Goal: Participate in discussion: Engage in conversation with other users on a specific topic

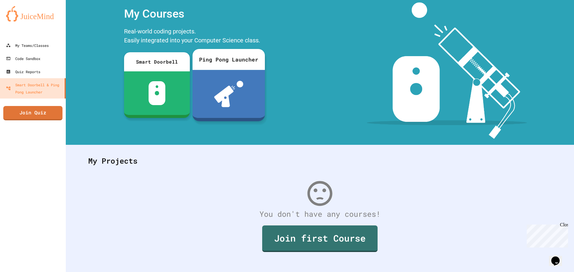
scroll to position [27, 0]
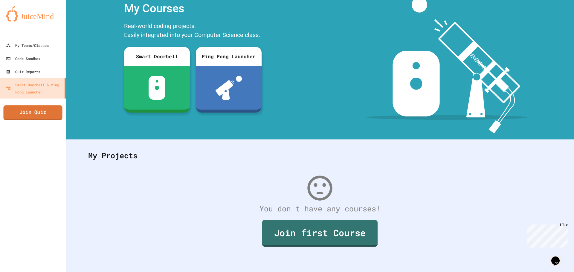
click at [30, 119] on link "Join Quiz" at bounding box center [32, 113] width 59 height 15
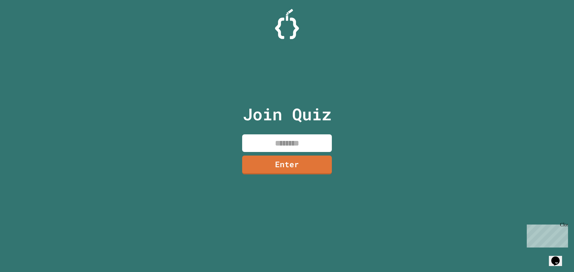
click at [271, 144] on input at bounding box center [287, 143] width 90 height 18
type input "*"
type input "********"
click at [320, 165] on link "Enter" at bounding box center [287, 164] width 82 height 20
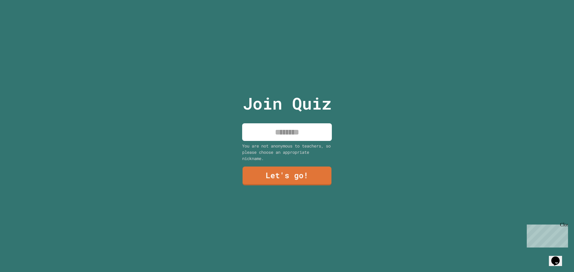
click at [322, 131] on input at bounding box center [287, 132] width 90 height 18
type input "*****"
click at [287, 170] on link "Let's go!" at bounding box center [286, 175] width 91 height 19
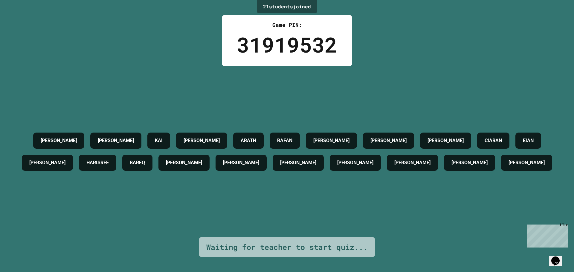
click at [256, 130] on div "[PERSON_NAME] [PERSON_NAME] [PERSON_NAME] [PERSON_NAME] C [PERSON_NAME] [PERSON…" at bounding box center [287, 152] width 544 height 44
drag, startPoint x: 247, startPoint y: 126, endPoint x: 254, endPoint y: 108, distance: 19.4
click at [247, 133] on div "ARATH" at bounding box center [248, 141] width 30 height 16
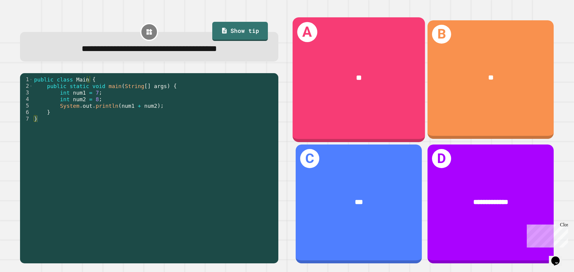
click at [338, 95] on div "A **" at bounding box center [359, 79] width 132 height 125
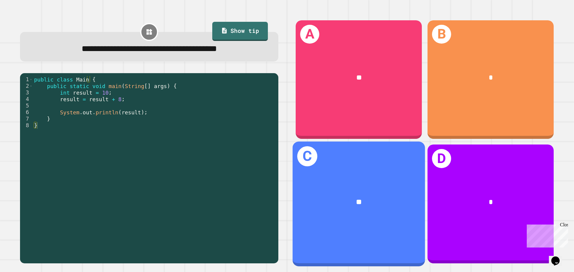
click at [381, 187] on div "**" at bounding box center [359, 203] width 132 height 40
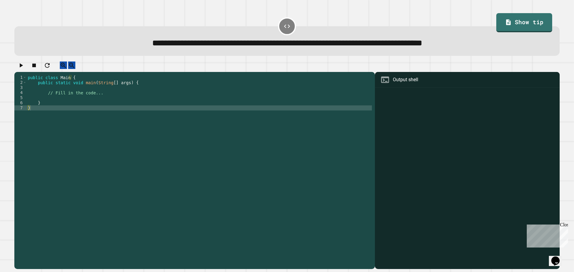
click at [56, 94] on div "public class Main { public static void main ( String [ ] args ) { // Fill in th…" at bounding box center [199, 166] width 345 height 183
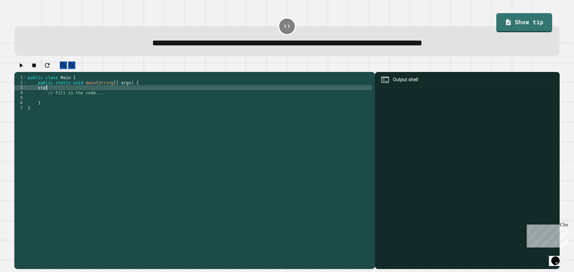
scroll to position [0, 1]
type textarea "*"
type textarea "**********"
click at [25, 69] on icon "button" at bounding box center [20, 65] width 7 height 7
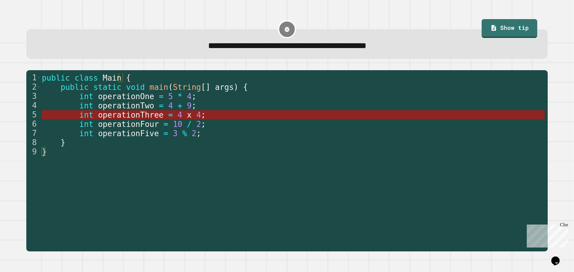
click at [118, 114] on span "operationThree" at bounding box center [130, 115] width 65 height 9
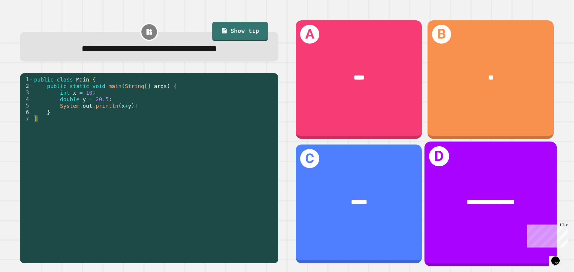
click at [440, 199] on div "**********" at bounding box center [490, 202] width 103 height 11
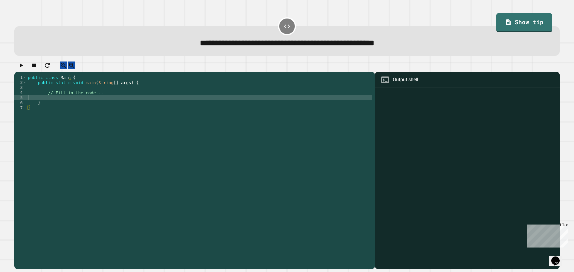
click at [61, 101] on div "public class Main { public static void main ( String [ ] args ) { // Fill in th…" at bounding box center [199, 166] width 345 height 183
click at [61, 95] on div "public class Main { public static void main ( String [ ] args ) { // Fill in th…" at bounding box center [199, 166] width 345 height 183
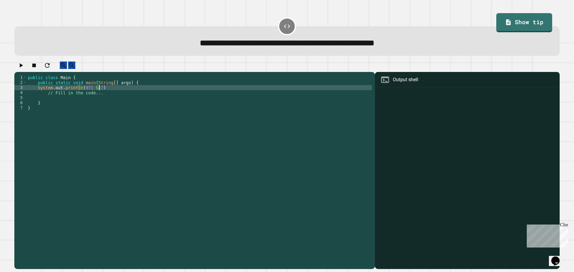
scroll to position [0, 5]
type textarea "**********"
click at [19, 68] on button "button" at bounding box center [20, 65] width 7 height 7
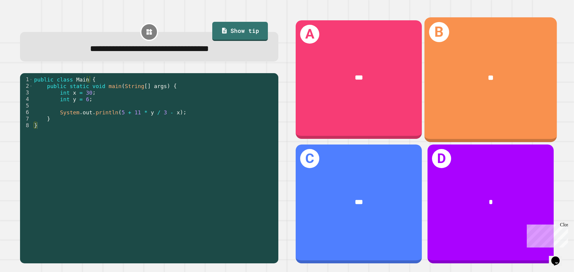
click at [510, 94] on div "**" at bounding box center [490, 78] width 132 height 40
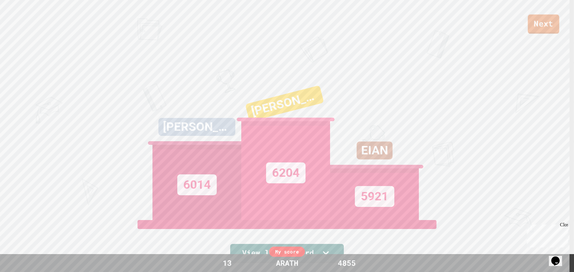
click at [553, 10] on div "Next" at bounding box center [287, 17] width 574 height 34
click at [555, 20] on link "Next" at bounding box center [543, 24] width 31 height 19
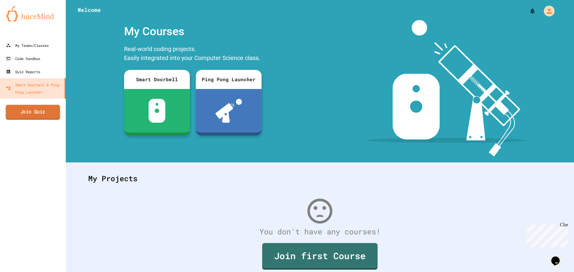
click at [45, 107] on link "Join Quiz" at bounding box center [33, 112] width 54 height 15
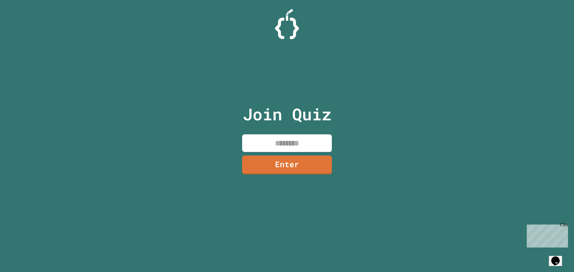
click at [303, 140] on input at bounding box center [287, 143] width 90 height 18
drag, startPoint x: 303, startPoint y: 140, endPoint x: 278, endPoint y: 145, distance: 25.3
click at [278, 145] on input at bounding box center [287, 143] width 90 height 18
type input "********"
click at [279, 172] on link "Enter" at bounding box center [287, 165] width 84 height 20
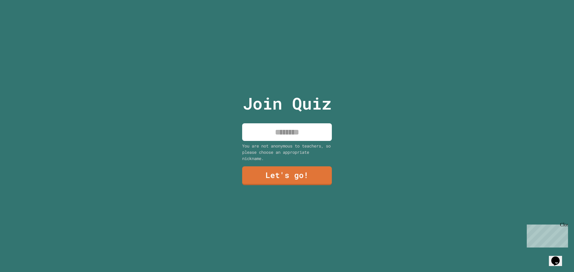
click at [288, 137] on input at bounding box center [287, 132] width 90 height 18
type input "*********"
click at [294, 178] on link "Let's go!" at bounding box center [286, 176] width 91 height 20
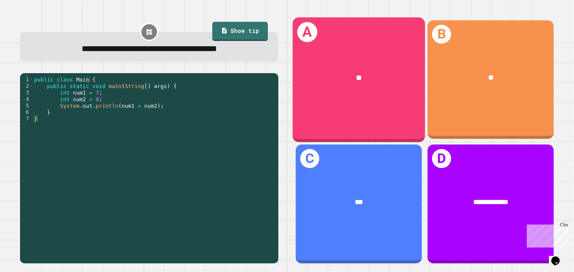
click at [371, 79] on div "**" at bounding box center [358, 77] width 103 height 11
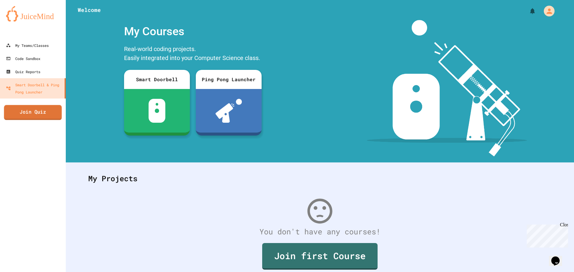
click at [44, 111] on link "Join Quiz" at bounding box center [33, 112] width 58 height 15
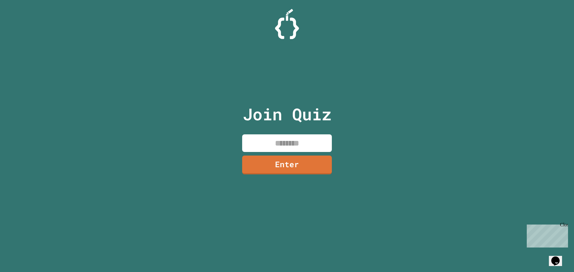
click at [324, 138] on input at bounding box center [287, 143] width 90 height 18
type input "********"
click at [308, 177] on div "Join Quiz ******** Enter" at bounding box center [287, 136] width 101 height 242
click at [308, 173] on link "Enter" at bounding box center [287, 165] width 87 height 20
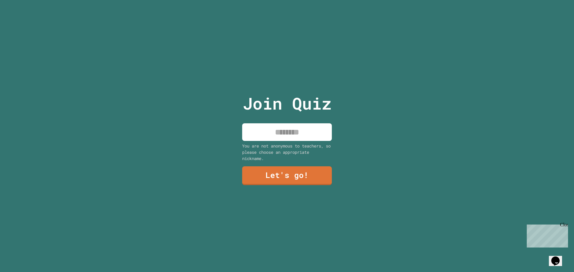
click at [288, 138] on input at bounding box center [287, 132] width 90 height 18
type input "**********"
click at [314, 167] on link "Let's go!" at bounding box center [287, 176] width 88 height 20
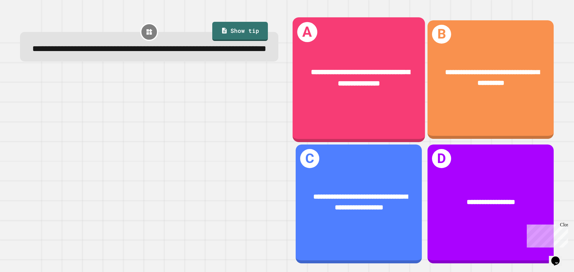
click at [335, 111] on div "**********" at bounding box center [359, 79] width 132 height 125
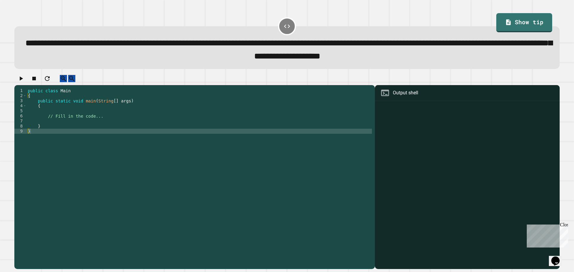
click at [60, 113] on div "public class Main { public static void main ( String [ ] args ) { // Fill in th…" at bounding box center [199, 172] width 345 height 168
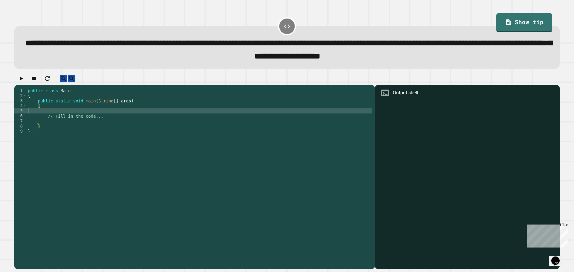
click at [58, 117] on div "public class Main { public static void main ( String [ ] args ) { // Fill in th…" at bounding box center [199, 172] width 345 height 168
type textarea "*"
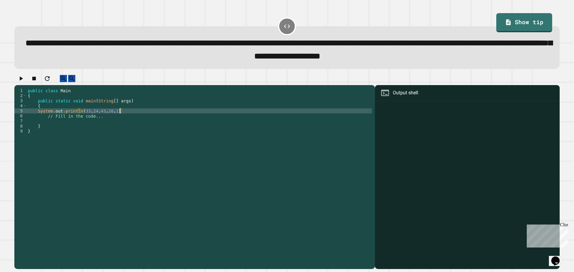
scroll to position [0, 6]
click at [132, 120] on div "public class Main { public static void main ( String [ ] args ) { System . out …" at bounding box center [199, 172] width 345 height 168
type textarea "**********"
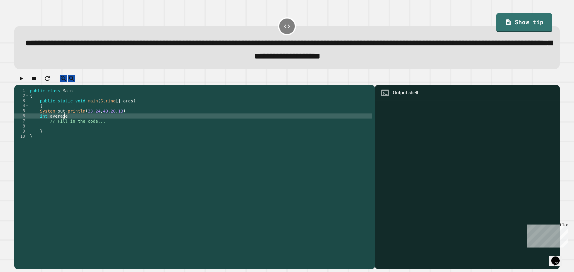
scroll to position [0, 2]
type textarea "*"
type textarea "*********"
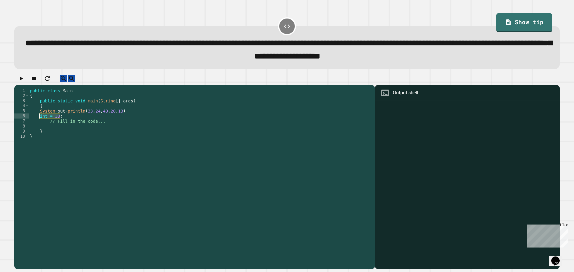
drag, startPoint x: 62, startPoint y: 124, endPoint x: 39, endPoint y: 125, distance: 23.0
click at [39, 125] on div "public class Main { public static void main ( String [ ] args ) { System . out …" at bounding box center [200, 172] width 343 height 168
click at [63, 125] on div "public class Main { public static void main ( String [ ] args ) { System . out …" at bounding box center [200, 172] width 343 height 168
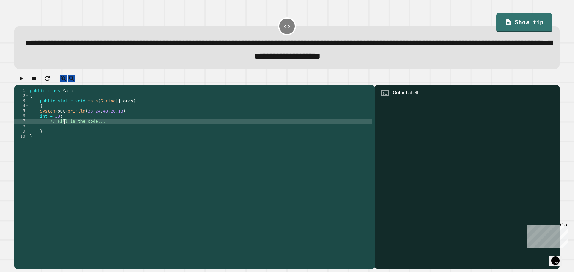
click at [63, 123] on div "public class Main { public static void main ( String [ ] args ) { System . out …" at bounding box center [200, 172] width 343 height 168
paste textarea "*********"
type textarea "*********"
paste textarea "*********"
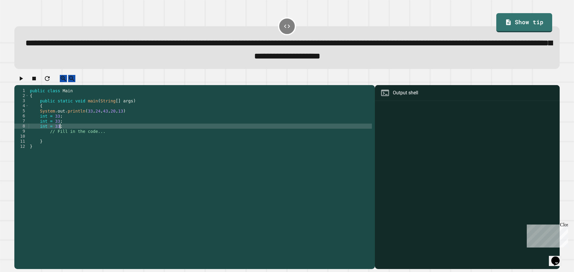
type textarea "*********"
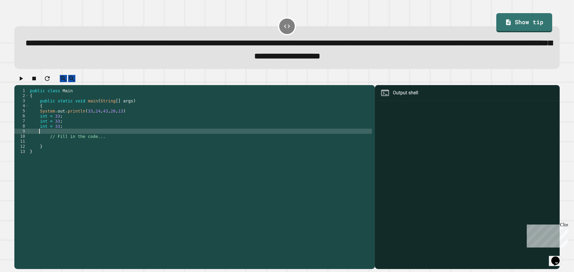
paste textarea "*********"
type textarea "*********"
paste textarea "*********"
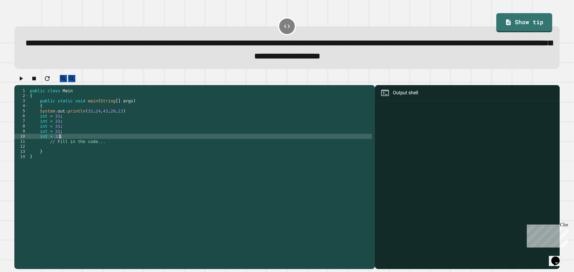
click at [57, 126] on div "public class Main { public static void main ( String [ ] args ) { System . out …" at bounding box center [200, 172] width 343 height 168
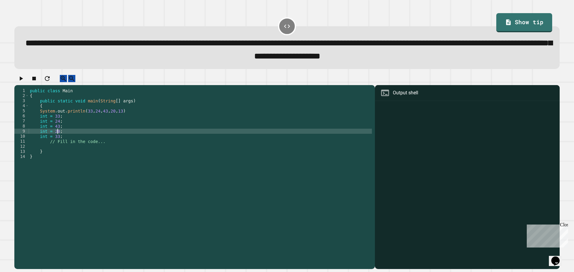
scroll to position [0, 2]
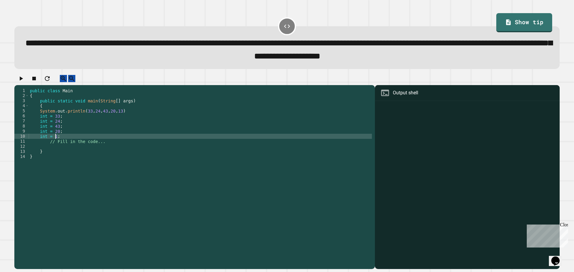
type textarea "*********"
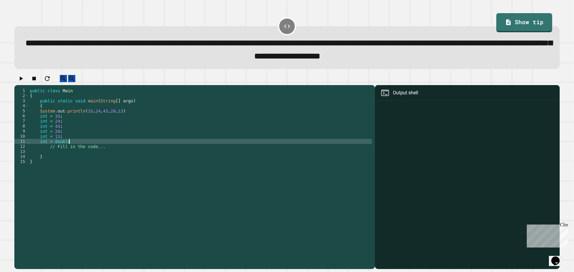
scroll to position [0, 2]
type textarea "**********"
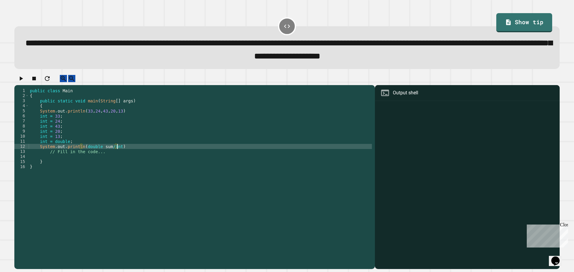
scroll to position [0, 6]
drag, startPoint x: 30, startPoint y: 68, endPoint x: 26, endPoint y: 83, distance: 16.5
click at [25, 82] on icon "button" at bounding box center [20, 78] width 7 height 7
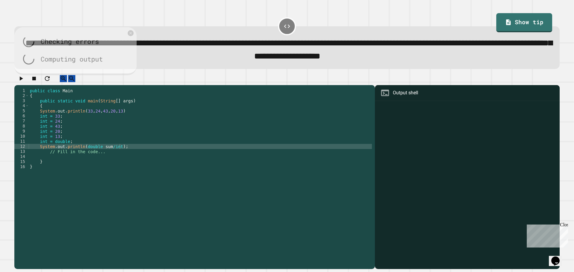
click at [26, 83] on div at bounding box center [286, 80] width 545 height 10
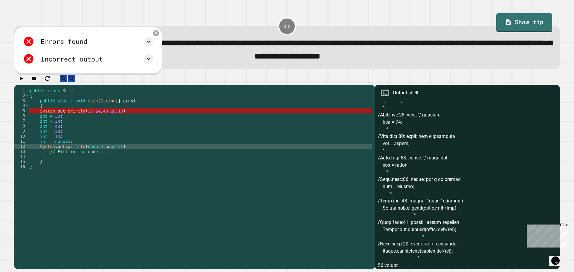
scroll to position [222, 0]
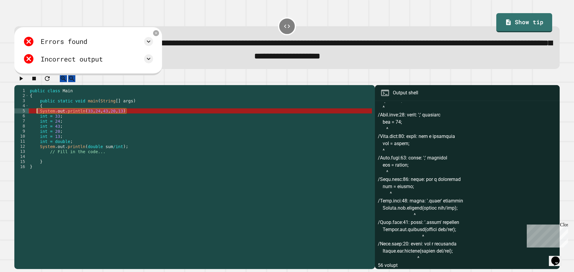
drag, startPoint x: 144, startPoint y: 117, endPoint x: 36, endPoint y: 118, distance: 107.6
click at [36, 118] on div "public class Main { public static void main ( String [ ] args ) { System . out …" at bounding box center [200, 172] width 343 height 168
type textarea "**********"
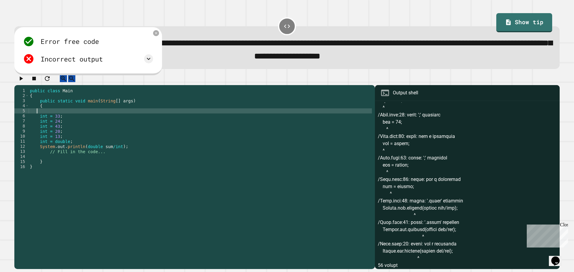
scroll to position [0, 0]
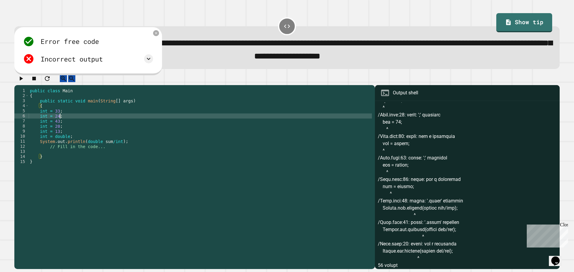
click at [74, 122] on div "public class Main { public static void main ( String [ ] args ) { int = 33 ; in…" at bounding box center [200, 172] width 343 height 168
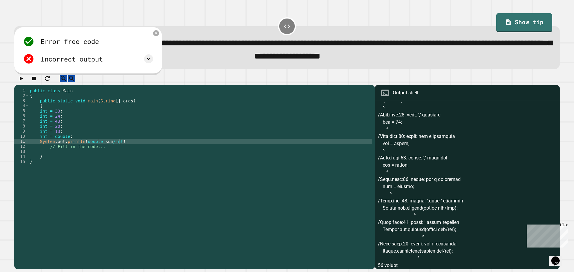
click at [122, 148] on div "public class Main { public static void main ( String [ ] args ) { int = 33 ; in…" at bounding box center [200, 172] width 343 height 168
click at [159, 33] on icon at bounding box center [156, 32] width 5 height 5
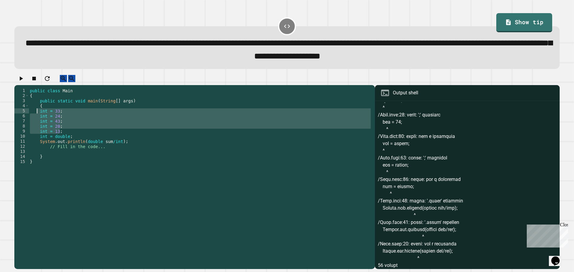
drag, startPoint x: 66, startPoint y: 139, endPoint x: 37, endPoint y: 117, distance: 36.2
click at [37, 117] on div "public class Main { public static void main ( String [ ] args ) { int = 33 ; in…" at bounding box center [200, 172] width 343 height 168
type textarea "**********"
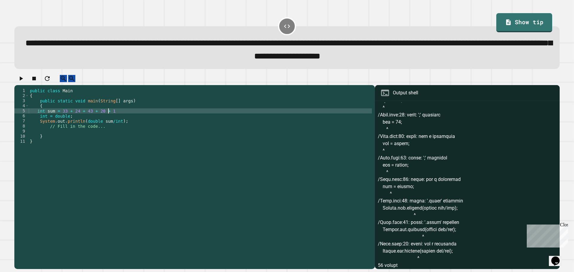
scroll to position [0, 5]
click at [72, 125] on div "public class Main { public static void main ( String [ ] args ) { int sum = 33 …" at bounding box center [200, 172] width 343 height 168
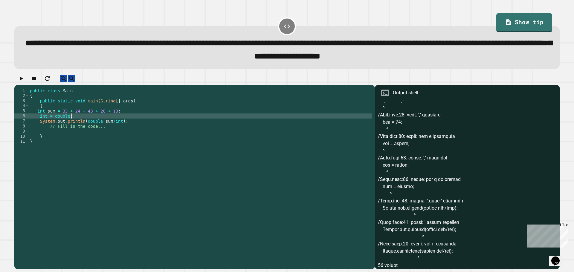
scroll to position [0, 2]
click at [112, 129] on div "public class Main { public static void main ( String [ ] args ) { int sum = 33 …" at bounding box center [200, 172] width 343 height 168
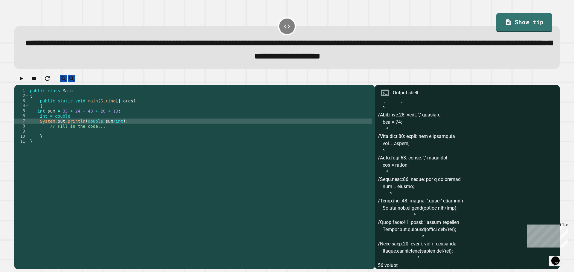
click at [103, 143] on div "public class Main { public static void main ( String [ ] args ) { int sum = 33 …" at bounding box center [200, 172] width 343 height 168
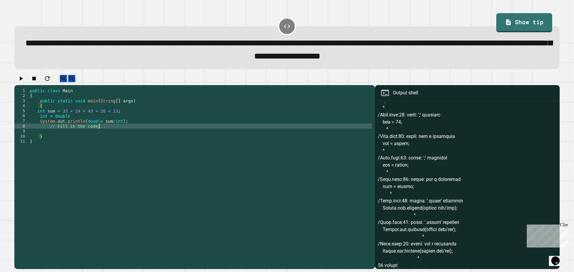
click at [105, 133] on div "public class Main { public static void main ( String [ ] args ) { int sum = 33 …" at bounding box center [200, 172] width 343 height 168
click at [105, 128] on div "public class Main { public static void main ( String [ ] args ) { int sum = 33 …" at bounding box center [200, 172] width 343 height 168
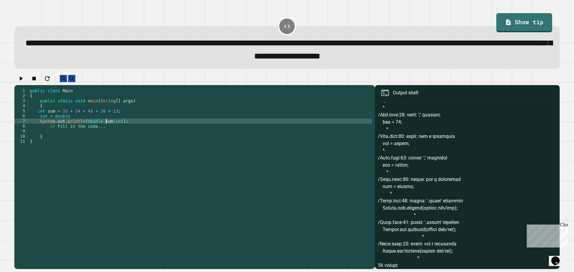
click at [116, 128] on div "public class Main { public static void main ( String [ ] args ) { int sum = 33 …" at bounding box center [200, 172] width 343 height 168
click at [19, 82] on button "button" at bounding box center [20, 78] width 7 height 7
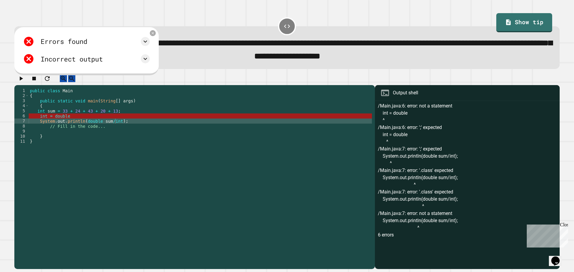
click at [67, 123] on div "public class Main { public static void main ( String [ ] args ) { int sum = 33 …" at bounding box center [200, 172] width 343 height 168
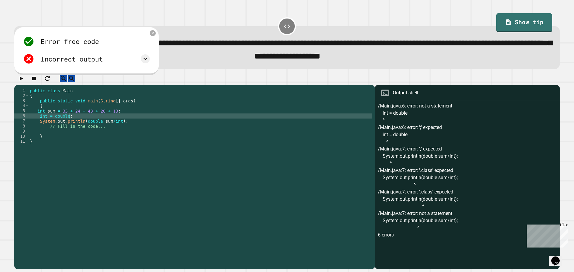
click at [23, 79] on button "button" at bounding box center [20, 78] width 7 height 7
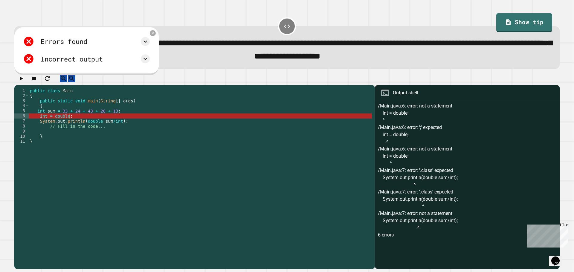
click at [75, 121] on div "public class Main { public static void main ( String [ ] args ) { int sum = 33 …" at bounding box center [200, 172] width 343 height 168
click at [38, 122] on div "public class Main { public static void main ( String [ ] args ) { int sum = 33 …" at bounding box center [200, 172] width 343 height 168
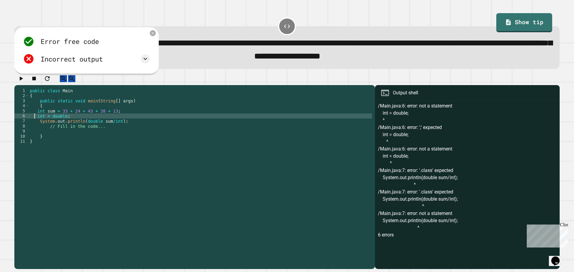
type textarea "**********"
click at [21, 82] on icon "button" at bounding box center [20, 78] width 7 height 7
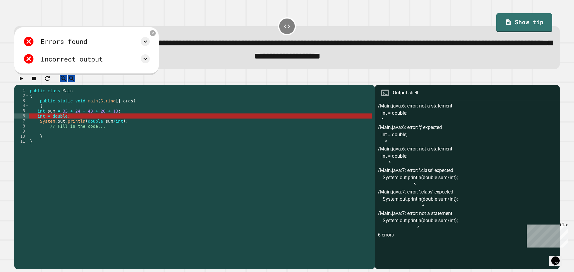
click at [82, 125] on div "public class Main { public static void main ( String [ ] args ) { int sum = 33 …" at bounding box center [200, 172] width 343 height 168
click at [44, 124] on div "public class Main { public static void main ( String [ ] args ) { int sum = 33 …" at bounding box center [200, 172] width 343 height 168
click at [70, 124] on div "public class Main { public static void main ( String [ ] args ) { int sum = 33 …" at bounding box center [200, 172] width 343 height 168
drag, startPoint x: 70, startPoint y: 124, endPoint x: 39, endPoint y: 124, distance: 31.1
click at [39, 124] on div "public class Main { public static void main ( String [ ] args ) { int sum = 33 …" at bounding box center [200, 172] width 343 height 168
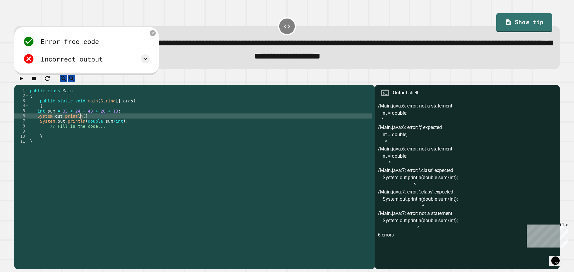
scroll to position [0, 3]
click at [150, 62] on div "Incorrect output" at bounding box center [86, 58] width 127 height 11
click at [149, 62] on icon at bounding box center [145, 58] width 7 height 7
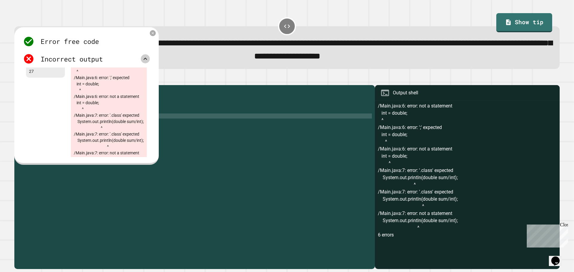
scroll to position [0, 0]
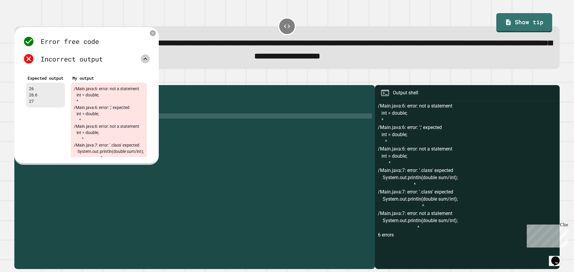
click at [155, 34] on icon at bounding box center [153, 33] width 4 height 4
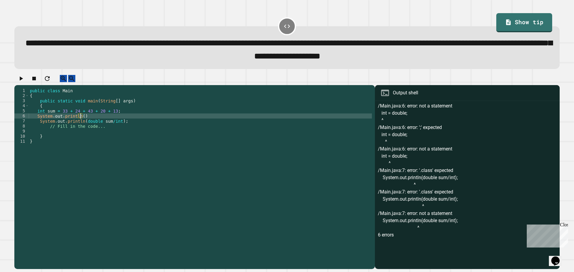
click at [80, 124] on div "public class Main { public static void main ( String [ ] args ) { int sum = 33 …" at bounding box center [200, 172] width 343 height 168
click at [130, 128] on div "public class Main { public static void main ( String [ ] args ) { int sum = 33 …" at bounding box center [200, 172] width 343 height 168
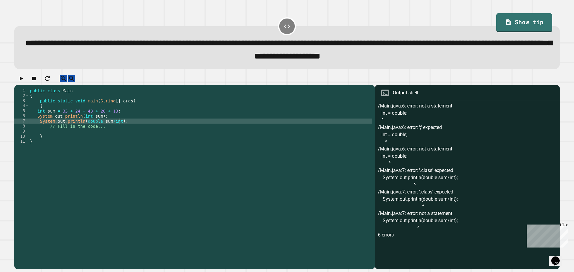
click at [90, 124] on div "public class Main { public static void main ( String [ ] args ) { int sum = 33 …" at bounding box center [200, 172] width 343 height 168
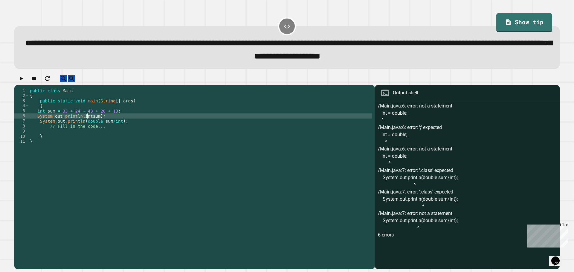
scroll to position [0, 4]
click at [124, 131] on div "public class Main { public static void main ( String [ ] args ) { int sum = 33 …" at bounding box center [200, 172] width 343 height 168
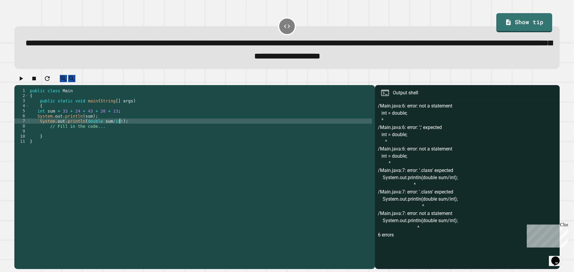
click at [124, 127] on div "public class Main { public static void main ( String [ ] args ) { int sum = 33 …" at bounding box center [200, 172] width 343 height 168
type textarea "**********"
click at [25, 82] on icon "button" at bounding box center [20, 78] width 7 height 7
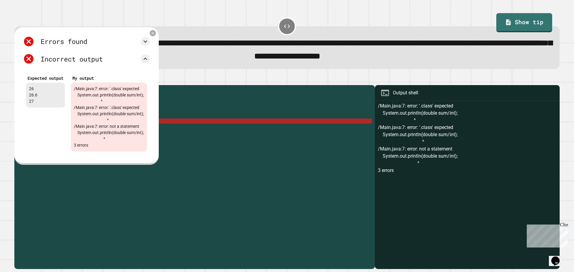
click at [155, 35] on icon at bounding box center [153, 33] width 4 height 4
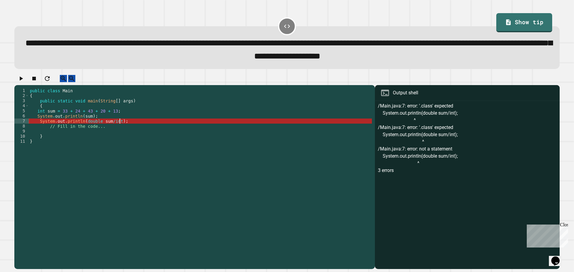
click at [123, 129] on div "public class Main { public static void main ( String [ ] args ) { int sum = 33 …" at bounding box center [200, 172] width 343 height 168
click at [23, 81] on icon "button" at bounding box center [21, 79] width 3 height 4
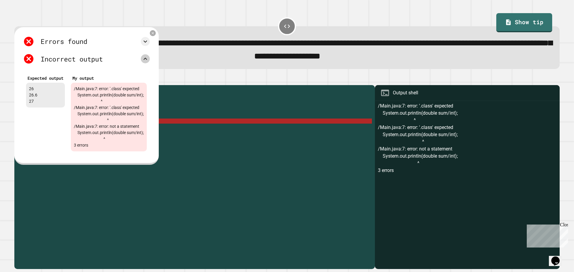
click at [149, 60] on icon at bounding box center [145, 58] width 7 height 7
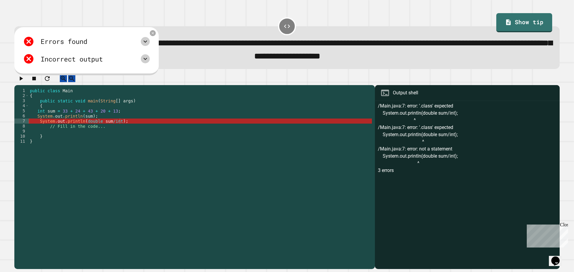
click at [149, 45] on icon at bounding box center [145, 41] width 7 height 7
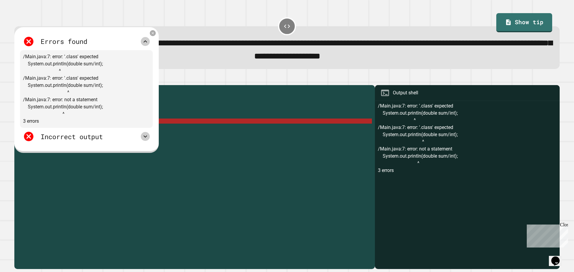
click at [149, 45] on icon at bounding box center [145, 41] width 7 height 7
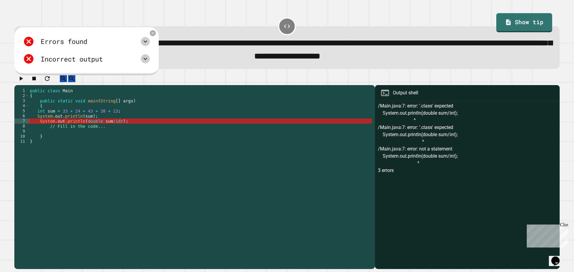
click at [149, 62] on icon at bounding box center [145, 58] width 7 height 7
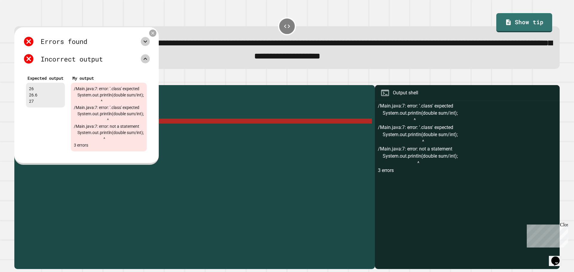
click at [155, 36] on icon at bounding box center [152, 32] width 5 height 5
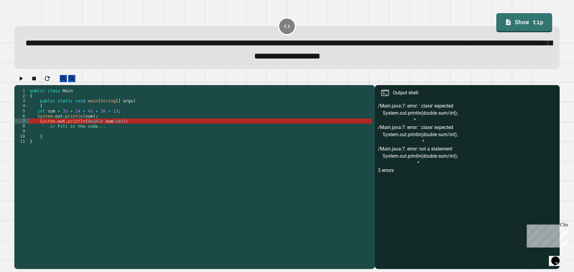
click at [81, 126] on div "public class Main { public static void main ( String [ ] args ) { int sum = 33 …" at bounding box center [200, 172] width 343 height 168
drag, startPoint x: 124, startPoint y: 129, endPoint x: 39, endPoint y: 129, distance: 85.2
click at [39, 129] on div "public class Main { public static void main ( String [ ] args ) { int sum = 33 …" at bounding box center [200, 172] width 343 height 168
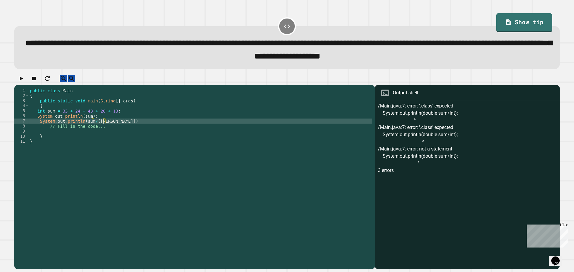
scroll to position [0, 5]
click at [122, 129] on div "public class Main { public static void main ( String [ ] args ) { int sum = 33 …" at bounding box center [200, 172] width 343 height 168
click at [108, 128] on div "public class Main { public static void main ( String [ ] args ) { int sum = 33 …" at bounding box center [200, 172] width 343 height 168
click at [111, 129] on div "public class Main { public static void main ( String [ ] args ) { int sum = 33 …" at bounding box center [200, 172] width 343 height 168
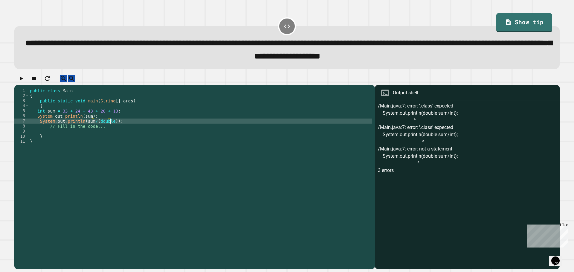
type textarea "**********"
click at [126, 129] on div "public class Main { public static void main ( String [ ] args ) { int sum = 33 …" at bounding box center [200, 172] width 343 height 168
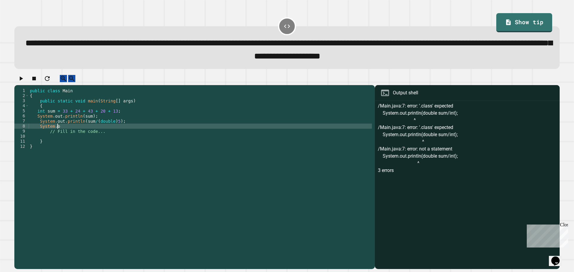
scroll to position [0, 2]
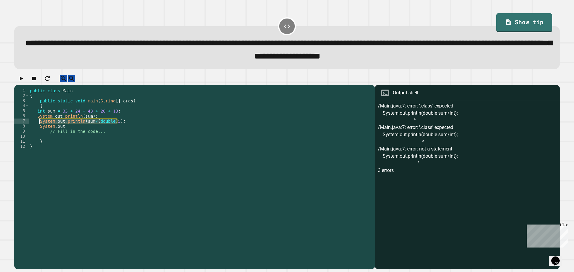
drag, startPoint x: 118, startPoint y: 127, endPoint x: 39, endPoint y: 127, distance: 79.2
click at [39, 127] on div "public class Main { public static void main ( String [ ] args ) { int sum = 33 …" at bounding box center [200, 172] width 343 height 168
drag, startPoint x: 67, startPoint y: 133, endPoint x: 40, endPoint y: 134, distance: 26.6
click at [40, 134] on div "public class Main { public static void main ( String [ ] args ) { int sum = 33 …" at bounding box center [200, 172] width 343 height 168
paste textarea "**********"
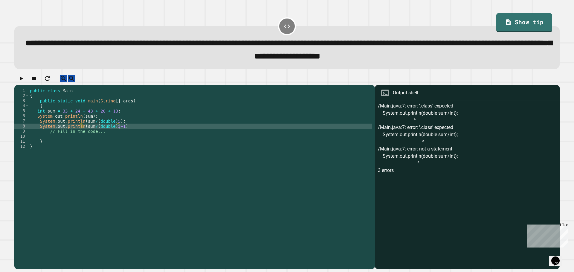
scroll to position [0, 6]
click at [21, 82] on icon "button" at bounding box center [20, 78] width 7 height 7
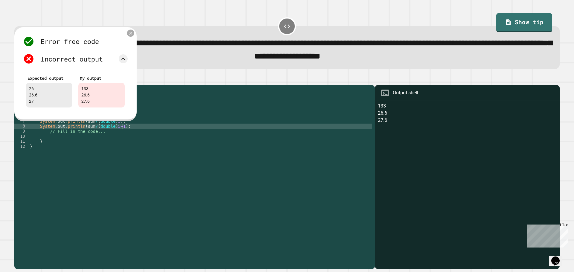
click at [132, 36] on icon at bounding box center [130, 32] width 5 height 5
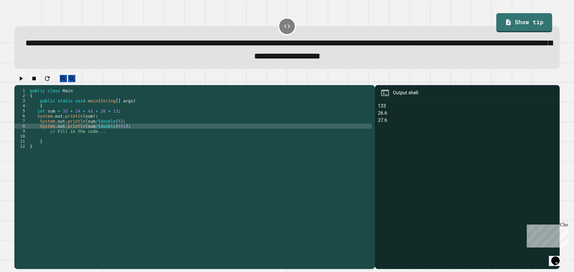
click at [86, 126] on div "public class Main { public static void main ( String [ ] args ) { int sum = 33 …" at bounding box center [200, 172] width 343 height 168
drag, startPoint x: 109, startPoint y: 127, endPoint x: 99, endPoint y: 127, distance: 10.5
click at [99, 127] on div "public class Main { public static void main ( String [ ] args ) { int sum = 33 …" at bounding box center [200, 172] width 343 height 168
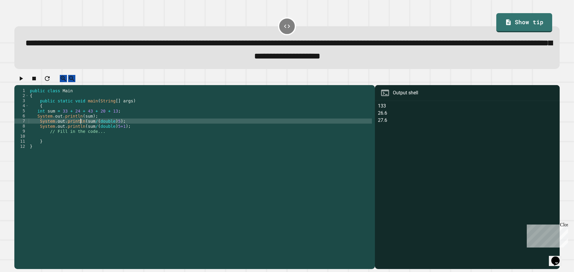
click at [81, 126] on div "public class Main { public static void main ( String [ ] args ) { int sum = 33 …" at bounding box center [200, 172] width 343 height 168
click at [82, 122] on div "public class Main { public static void main ( String [ ] args ) { int sum = 33 …" at bounding box center [200, 172] width 343 height 168
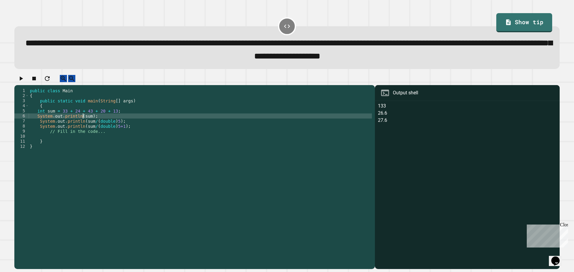
scroll to position [0, 4]
click at [88, 123] on div "public class Main { public static void main ( String [ ] args ) { int sum = 33 …" at bounding box center [200, 172] width 343 height 168
click at [25, 82] on icon "button" at bounding box center [20, 78] width 7 height 7
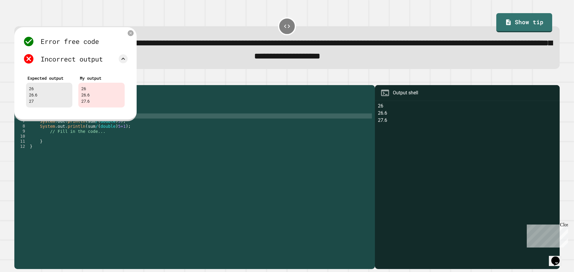
click at [108, 136] on div "public class Main { public static void main ( String [ ] args ) { int sum = 33 …" at bounding box center [200, 172] width 343 height 168
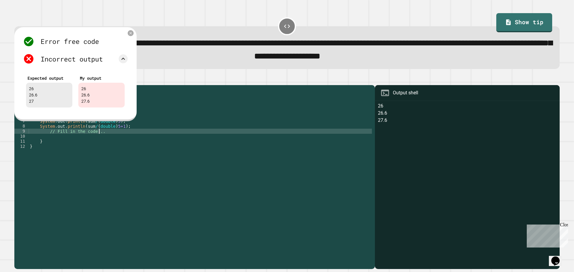
click at [106, 133] on div "public class Main { public static void main ( String [ ] args ) { int sum = 33 …" at bounding box center [200, 172] width 343 height 168
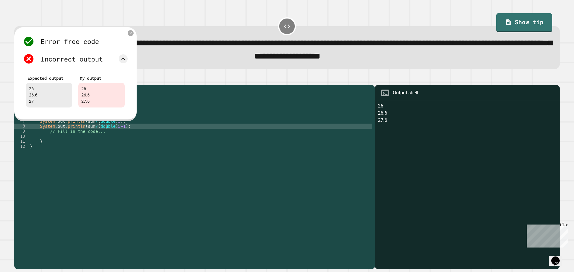
click at [108, 133] on div "public class Main { public static void main ( String [ ] args ) { int sum = 33 …" at bounding box center [200, 172] width 343 height 168
click at [129, 35] on icon at bounding box center [131, 33] width 4 height 4
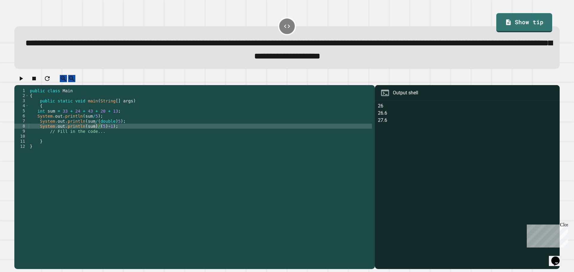
click at [20, 81] on icon "button" at bounding box center [20, 78] width 7 height 7
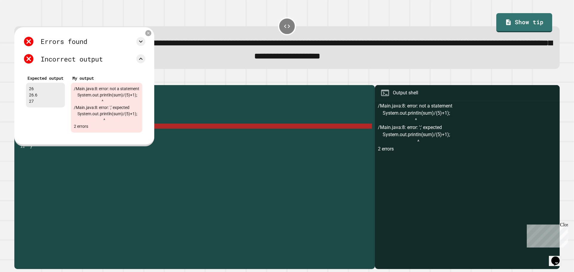
click at [150, 35] on icon at bounding box center [148, 33] width 4 height 4
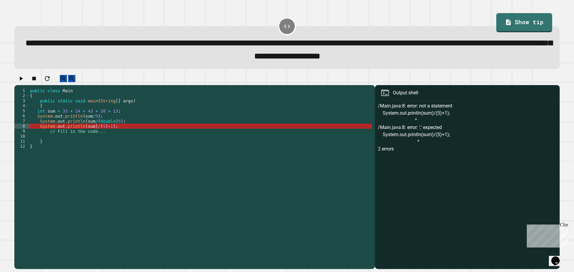
click at [117, 132] on div "public class Main { public static void main ( String [ ] args ) { int sum = 33 …" at bounding box center [200, 172] width 343 height 168
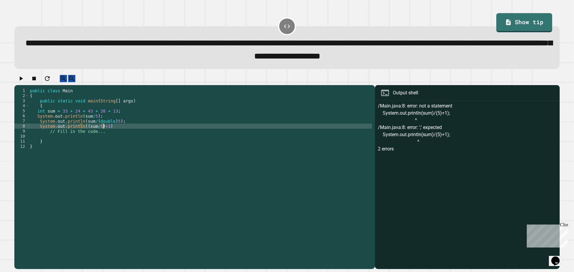
scroll to position [0, 5]
type textarea "**********"
click at [25, 82] on button "button" at bounding box center [20, 78] width 7 height 7
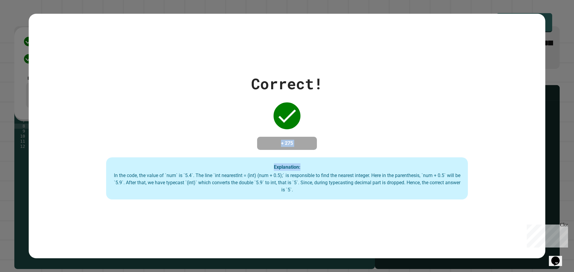
drag, startPoint x: 344, startPoint y: 146, endPoint x: 313, endPoint y: 132, distance: 33.4
click at [337, 143] on div "Correct! + 275 Explanation: In the code, the value of `num` is `5.4`. The line …" at bounding box center [287, 136] width 516 height 127
click at [301, 163] on div "Explanation: In the code, the value of `num` is `5.4`. The line `int nearestInt…" at bounding box center [287, 179] width 362 height 42
drag, startPoint x: 303, startPoint y: 146, endPoint x: 255, endPoint y: 141, distance: 48.4
click at [303, 145] on h4 "+ 275" at bounding box center [287, 143] width 48 height 7
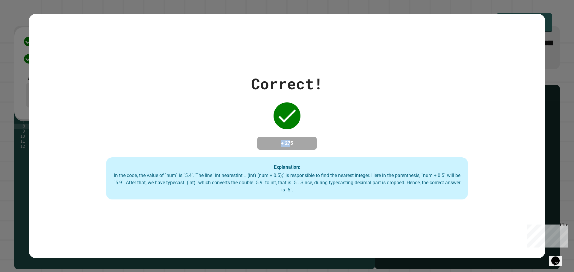
drag, startPoint x: 255, startPoint y: 141, endPoint x: 272, endPoint y: 141, distance: 16.4
click at [263, 141] on h4 "+ 275" at bounding box center [287, 143] width 48 height 7
click at [297, 142] on h4 "+ 275" at bounding box center [287, 143] width 48 height 7
click at [259, 150] on div "+ 275" at bounding box center [287, 143] width 60 height 13
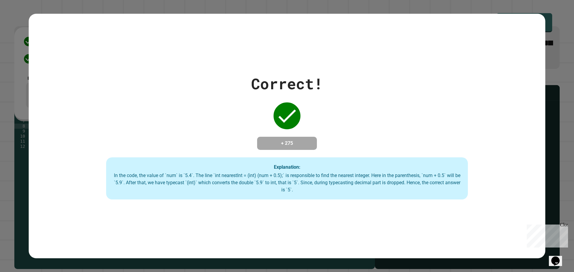
click at [341, 231] on div "Correct! + 275 Explanation: In the code, the value of `num` is `5.4`. The line …" at bounding box center [287, 136] width 516 height 245
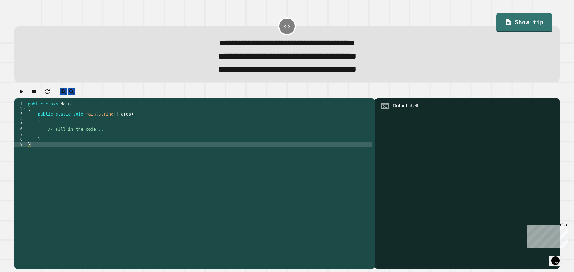
click at [84, 130] on div "public class Main { public static void main ( String [ ] args ) { // Fill in th…" at bounding box center [199, 177] width 345 height 152
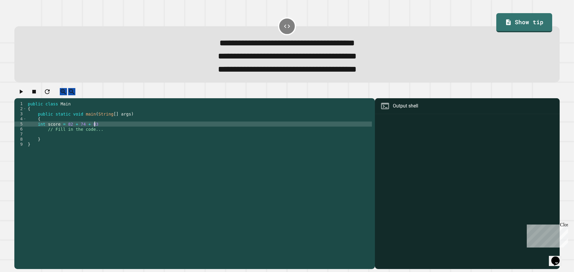
scroll to position [0, 4]
type textarea "**********"
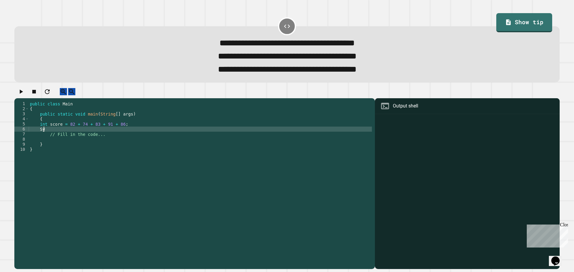
type textarea "*"
type textarea "**********"
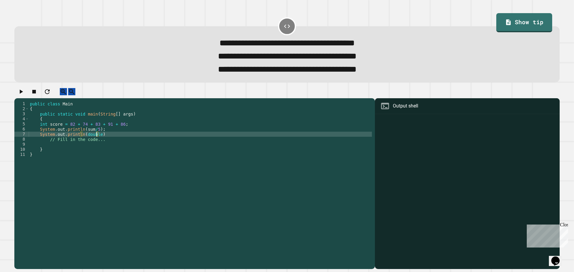
scroll to position [0, 5]
click at [124, 141] on div "public class Main { public static void main ( String [ ] args ) { int score = 8…" at bounding box center [200, 177] width 343 height 152
click at [21, 95] on icon "button" at bounding box center [20, 91] width 7 height 7
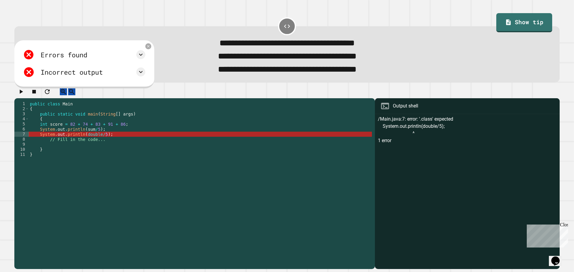
click at [70, 143] on div "public class Main { public static void main ( String [ ] args ) { int score = 8…" at bounding box center [200, 177] width 343 height 152
click at [92, 142] on div "public class Main { public static void main ( String [ ] args ) { int score = 8…" at bounding box center [200, 177] width 343 height 152
click at [98, 142] on div "public class Main { public static void main ( String [ ] args ) { int score = 8…" at bounding box center [200, 177] width 343 height 152
click at [98, 143] on div "public class Main { public static void main ( String [ ] args ) { int score = 8…" at bounding box center [200, 177] width 343 height 152
click at [82, 143] on div "public class Main { public static void main ( String [ ] args ) { int score = 8…" at bounding box center [200, 177] width 343 height 152
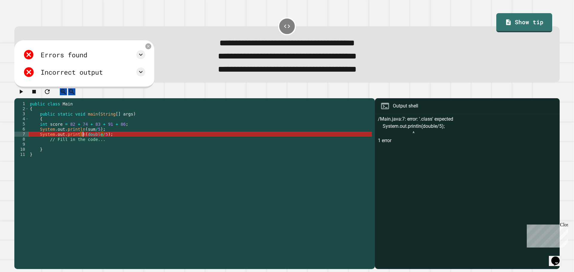
click at [98, 142] on div "public class Main { public static void main ( String [ ] args ) { int score = 8…" at bounding box center [200, 177] width 343 height 152
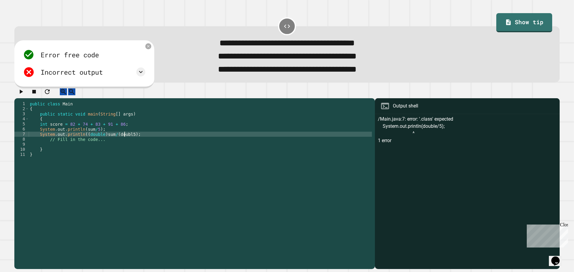
scroll to position [0, 7]
click at [24, 94] on icon "button" at bounding box center [20, 91] width 7 height 7
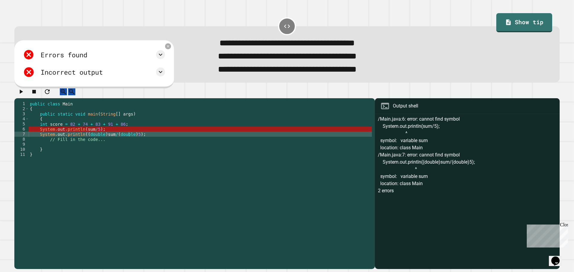
click at [94, 140] on div "public class Main { public static void main ( String [ ] args ) { int score = 8…" at bounding box center [200, 177] width 343 height 152
click at [72, 133] on div "public class Main { public static void main ( String [ ] args ) { int score = 8…" at bounding box center [200, 177] width 343 height 152
click at [62, 136] on div "public class Main { public static void main ( String [ ] args ) { int score = 8…" at bounding box center [200, 177] width 343 height 152
click at [86, 137] on div "public class Main { public static void main ( String [ ] args ) { int score = 8…" at bounding box center [200, 177] width 343 height 152
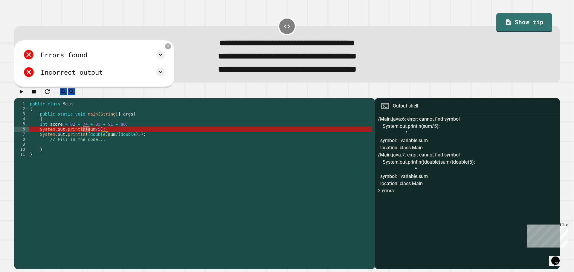
click at [86, 137] on div "public class Main { public static void main ( String [ ] args ) { int score = 8…" at bounding box center [200, 177] width 343 height 152
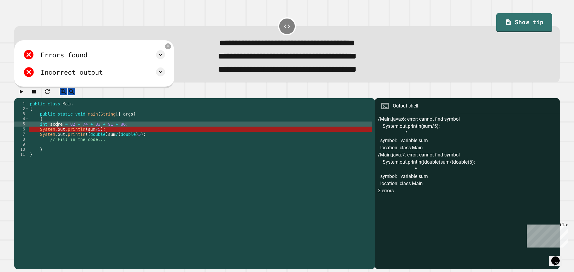
click at [56, 132] on div "public class Main { public static void main ( String [ ] args ) { int score = 8…" at bounding box center [200, 177] width 343 height 152
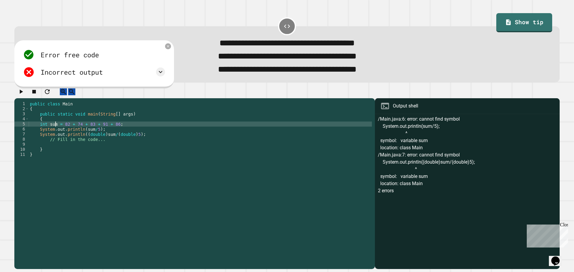
scroll to position [0, 2]
type textarea "**********"
click at [23, 94] on icon "button" at bounding box center [21, 92] width 3 height 4
